Goal: Check status: Check status

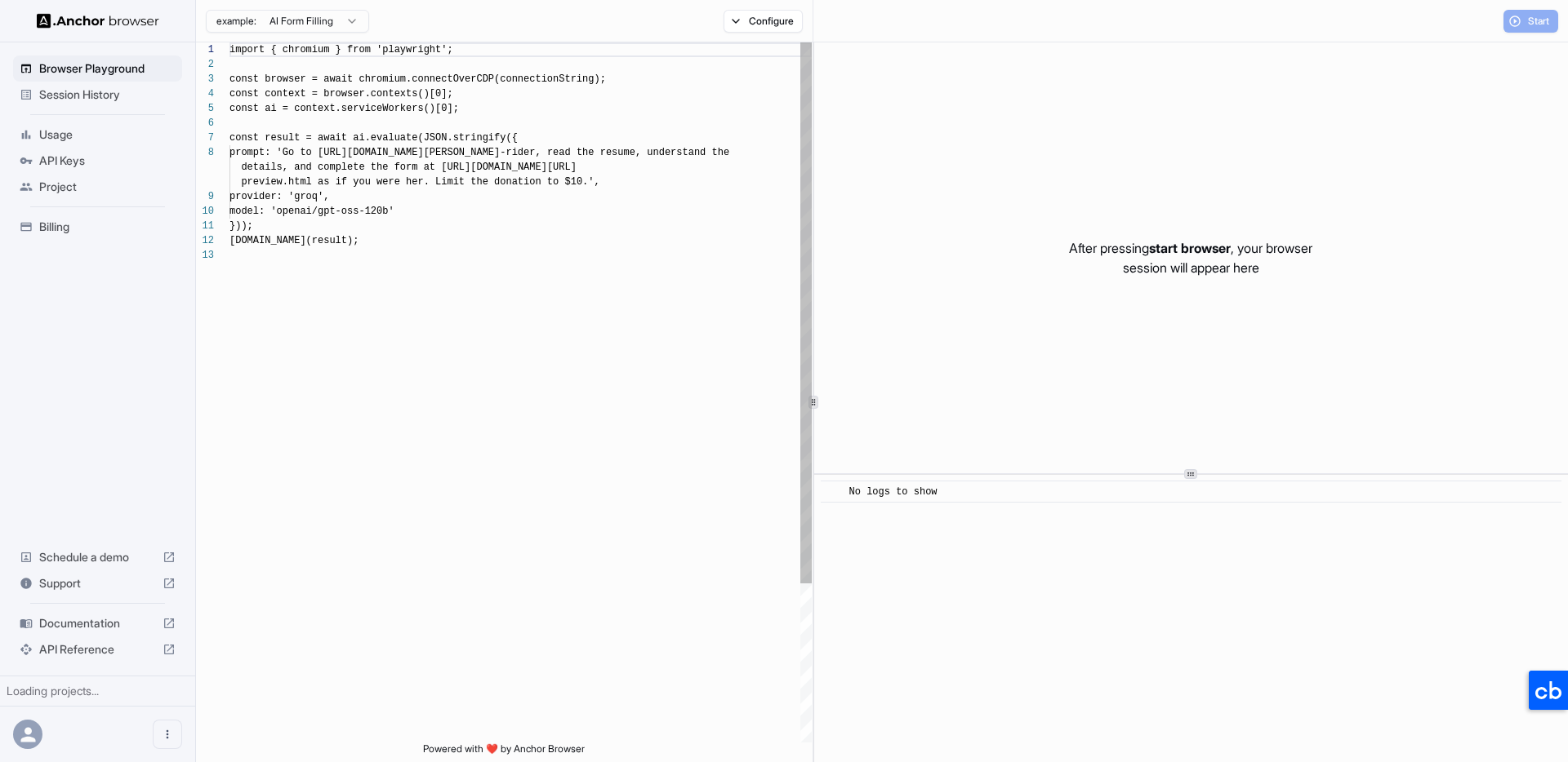
scroll to position [118, 0]
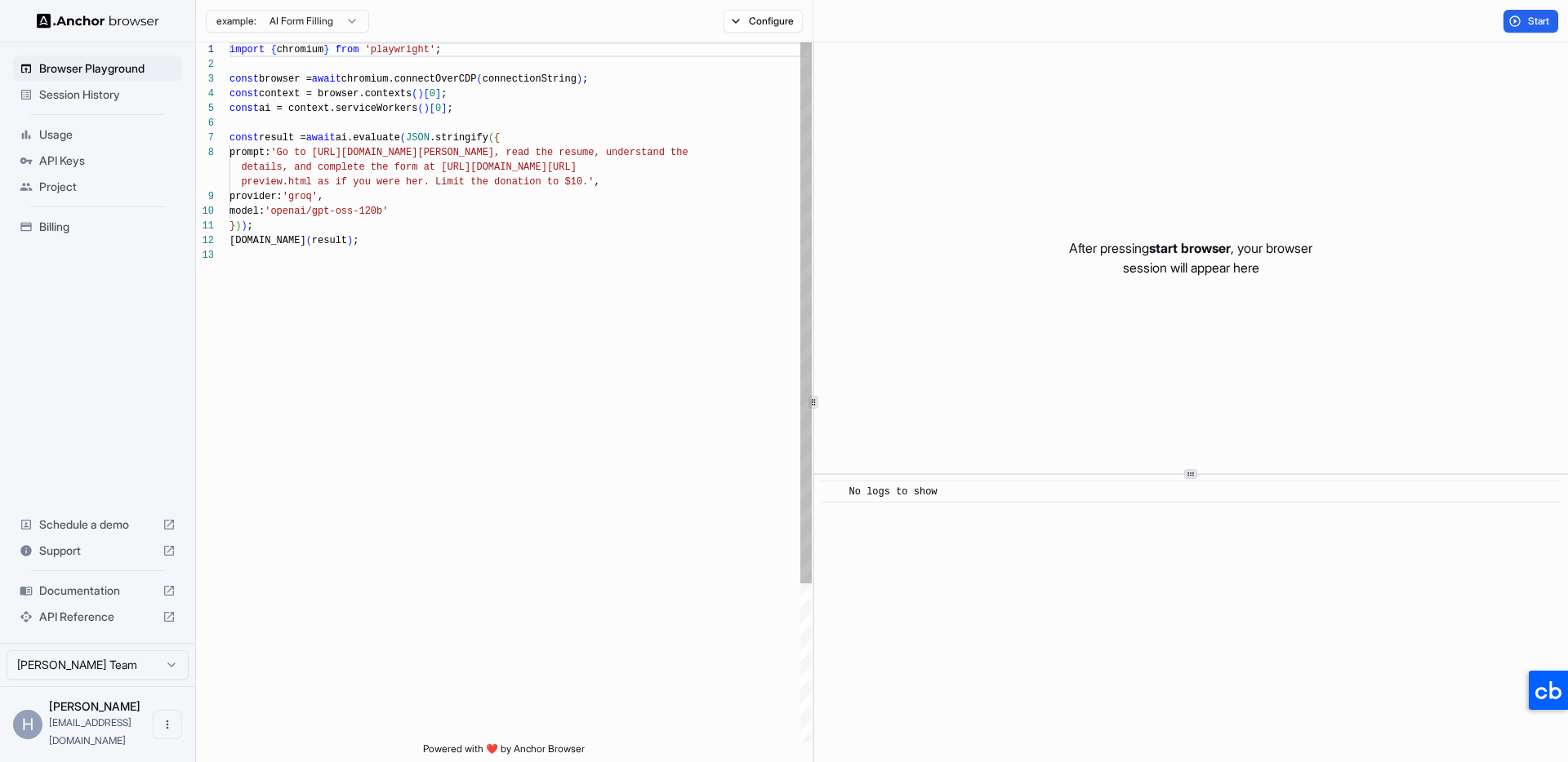
scroll to position [118, 0]
click at [53, 139] on span "Usage" at bounding box center [108, 135] width 137 height 16
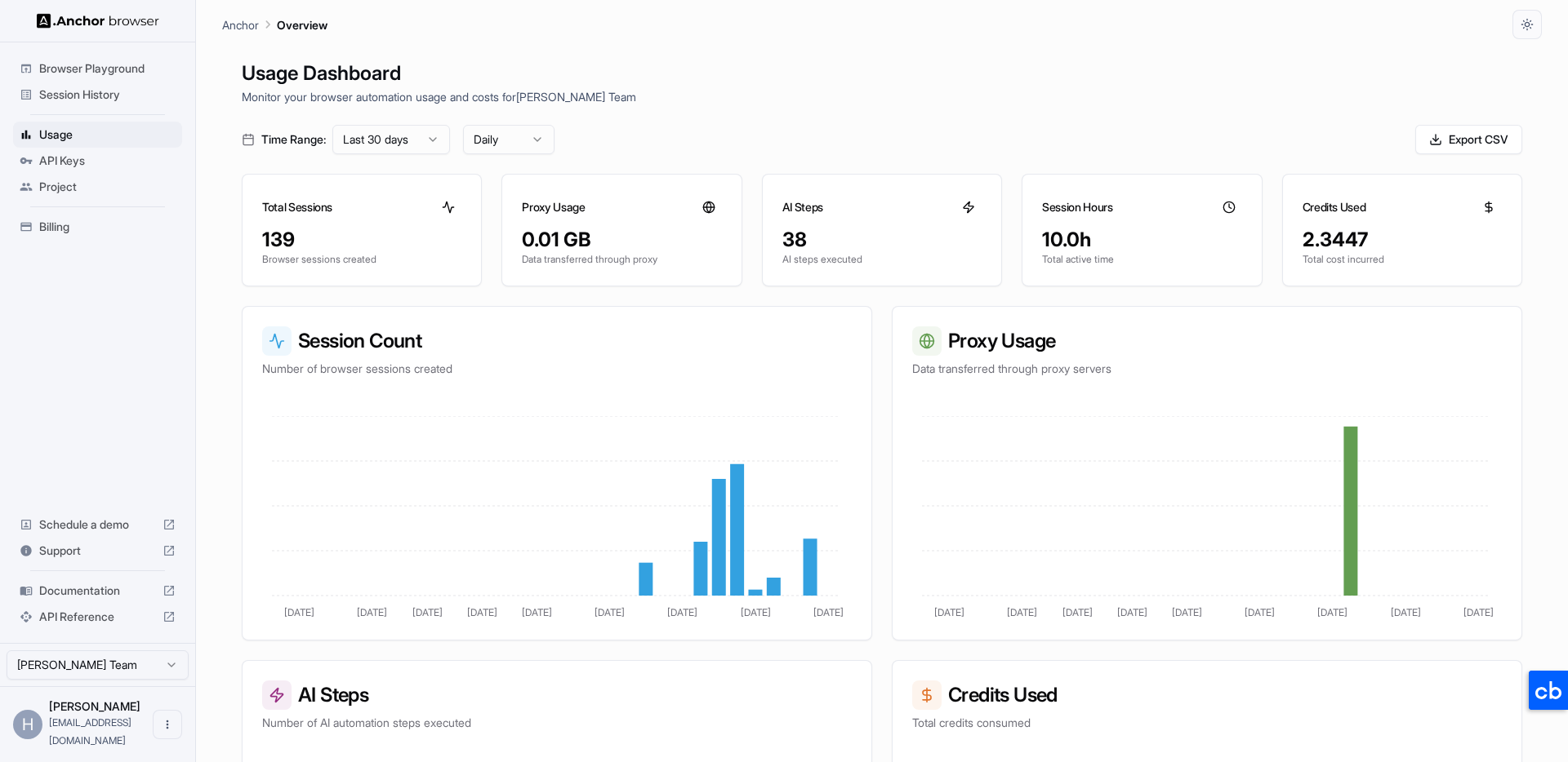
click at [797, 127] on div "Time Range: Last 30 days Daily Export CSV" at bounding box center [882, 139] width 1281 height 30
click at [82, 93] on span "Session History" at bounding box center [108, 94] width 137 height 16
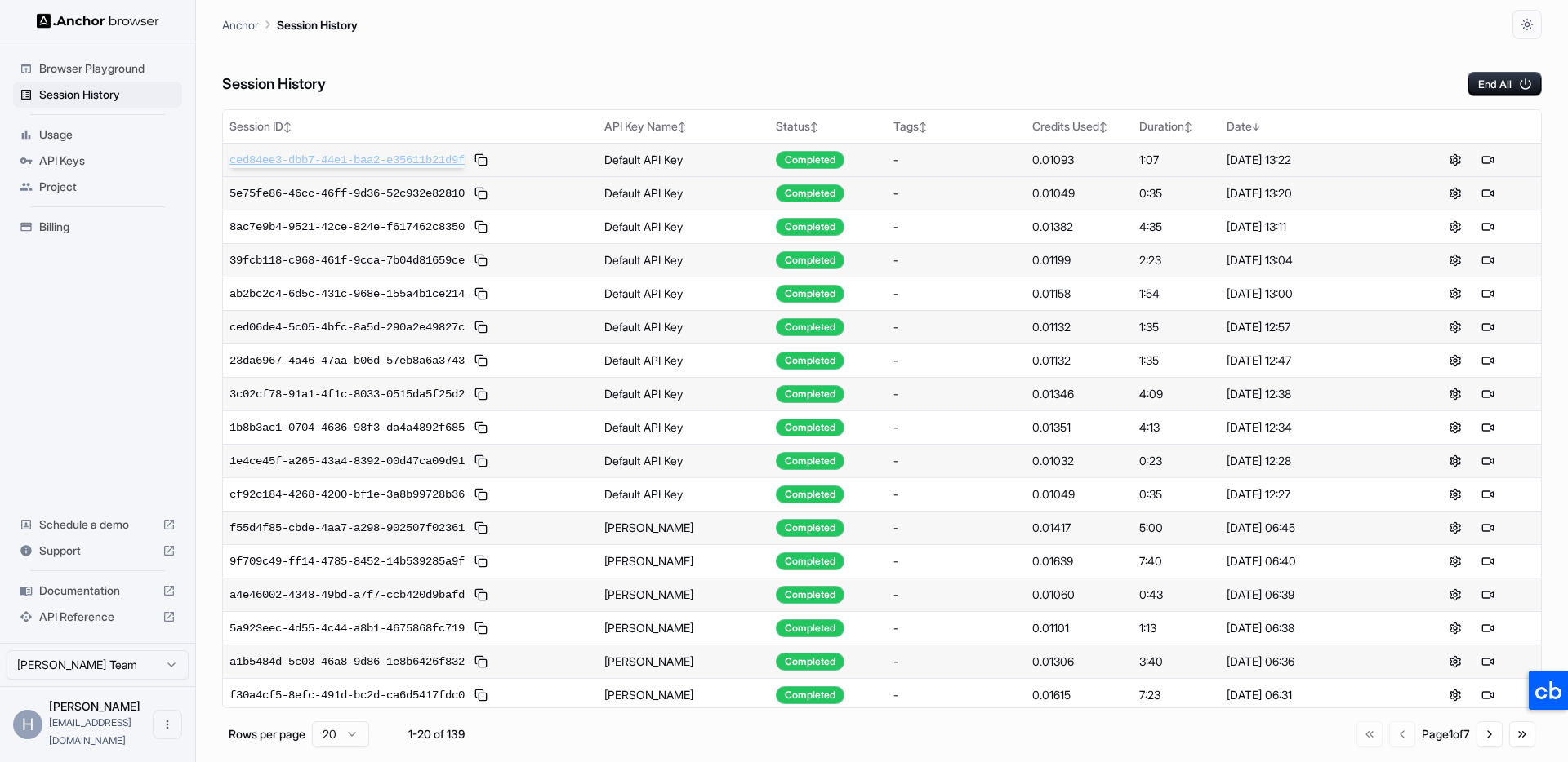
click at [389, 155] on span "ced84ee3-dbb7-44e1-baa2-e35611b21d9f" at bounding box center [347, 160] width 235 height 16
click at [380, 263] on span "39fcb118-c968-461f-9cca-7b04d81659ce" at bounding box center [347, 260] width 235 height 16
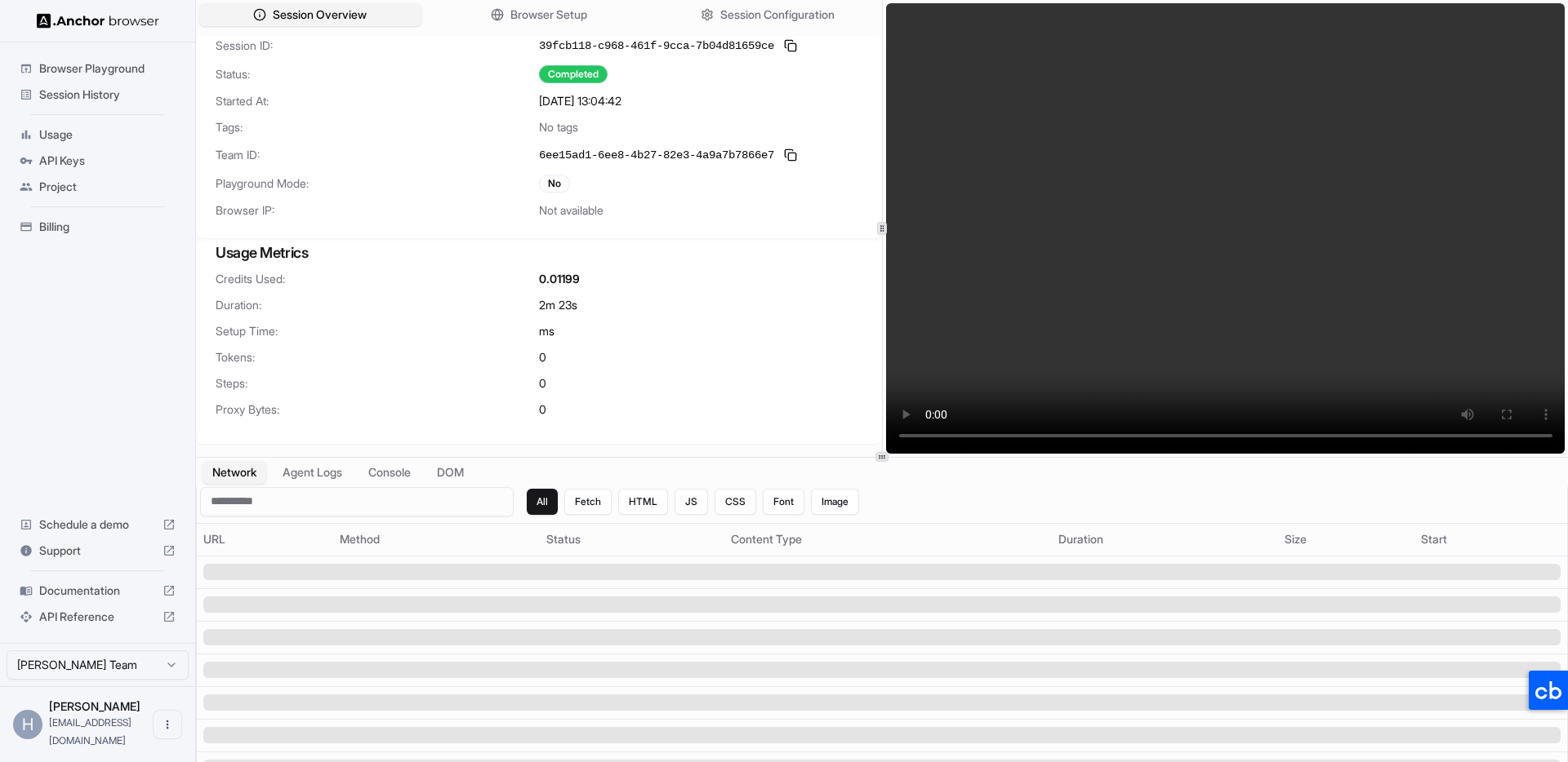
click at [803, 121] on div "No tags" at bounding box center [700, 127] width 323 height 16
click at [549, 14] on span "Browser Setup" at bounding box center [549, 14] width 79 height 17
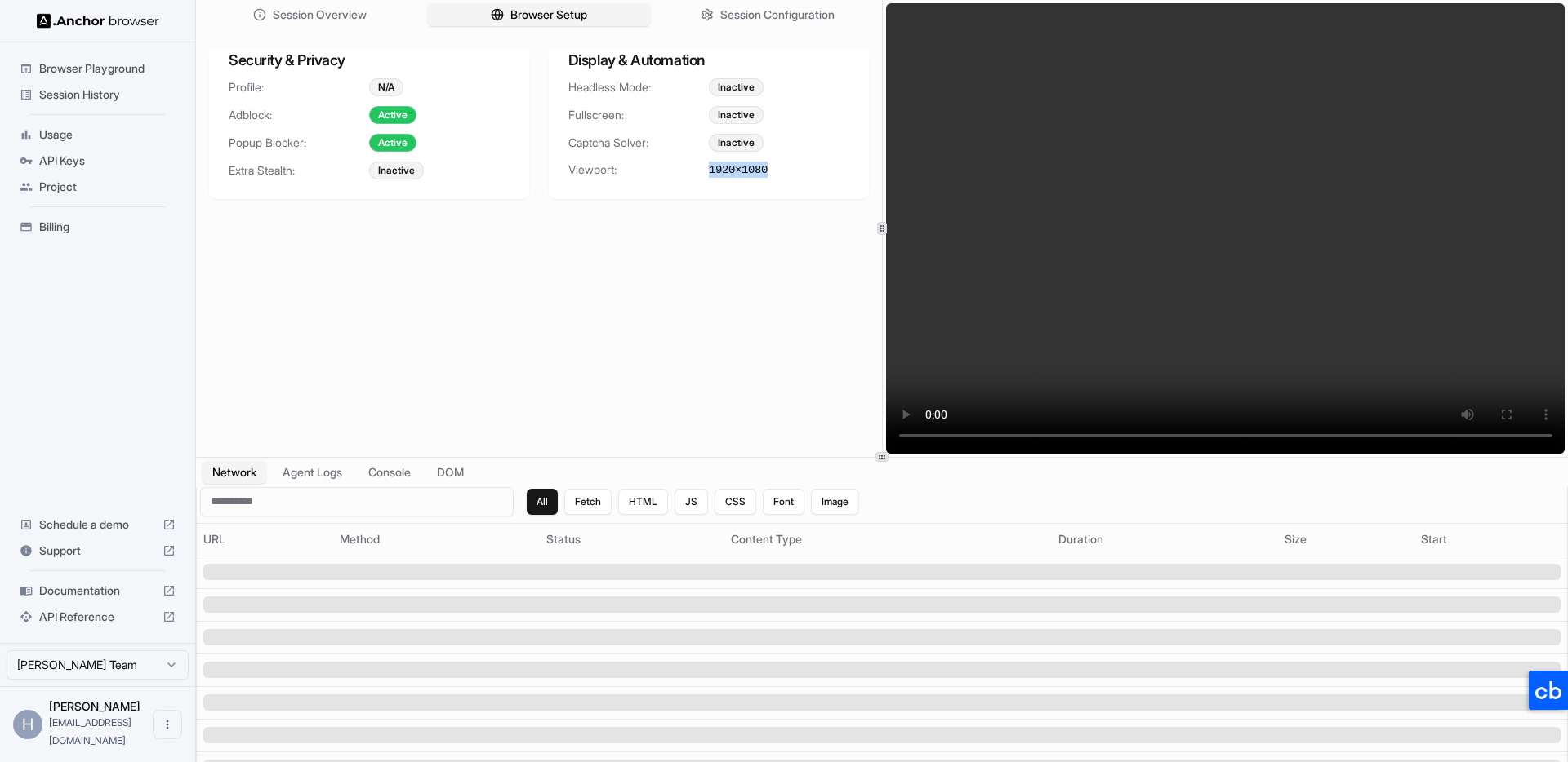
drag, startPoint x: 709, startPoint y: 170, endPoint x: 797, endPoint y: 167, distance: 88.1
click at [797, 167] on div "1920 × 1080" at bounding box center [779, 170] width 140 height 16
click at [702, 296] on div "Session Overview Browser Setup Session Configuration Security & Privacy Profile…" at bounding box center [539, 229] width 686 height 457
click at [662, 309] on div "Session Overview Browser Setup Session Configuration Security & Privacy Profile…" at bounding box center [539, 229] width 686 height 457
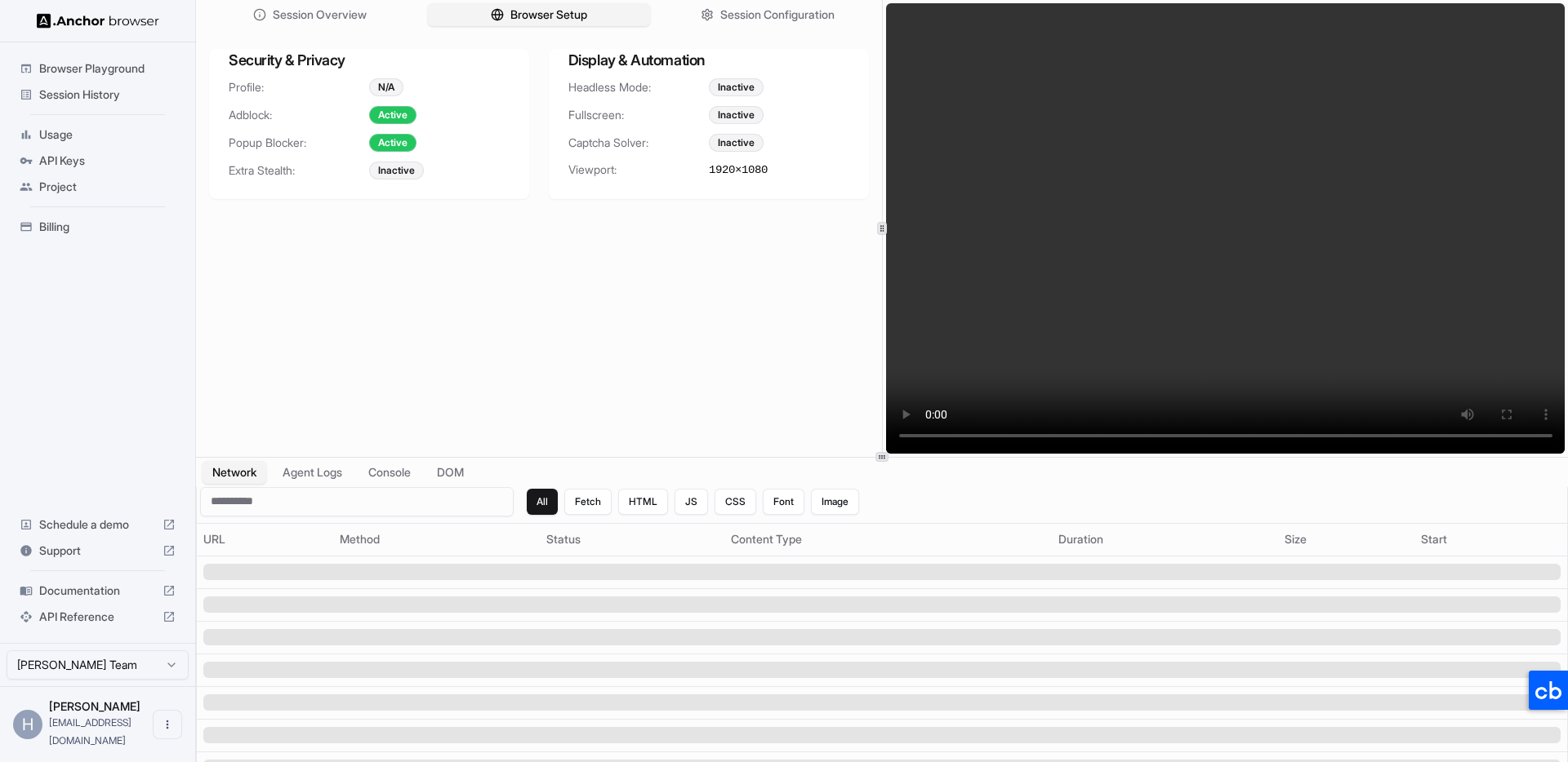
click at [460, 249] on div "Session Overview Browser Setup Session Configuration Security & Privacy Profile…" at bounding box center [539, 229] width 686 height 457
click at [594, 318] on div "Session Overview Browser Setup Session Configuration Security & Privacy Profile…" at bounding box center [539, 229] width 686 height 457
